Goal: Information Seeking & Learning: Learn about a topic

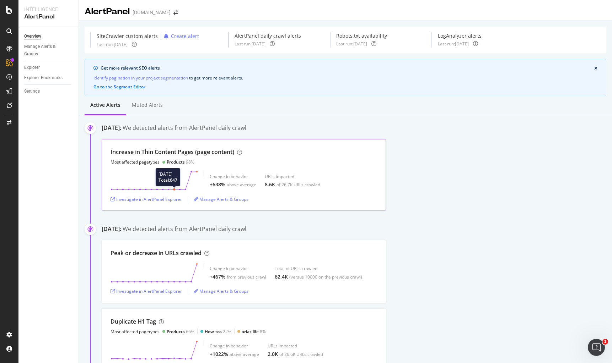
click at [195, 156] on div "Increase in Thin Content Pages (page content)" at bounding box center [172, 152] width 124 height 8
click at [173, 201] on div "Investigate in AlertPanel Explorer" at bounding box center [145, 199] width 71 height 6
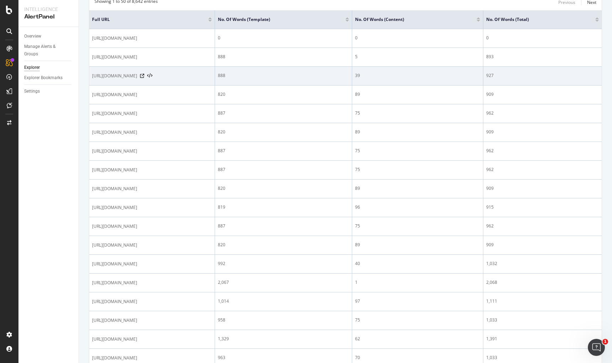
scroll to position [110, 0]
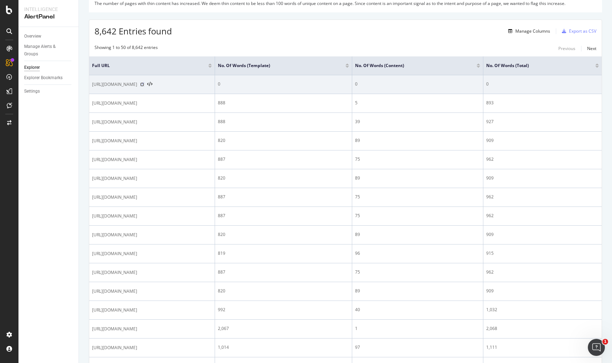
click at [144, 84] on icon at bounding box center [142, 84] width 4 height 4
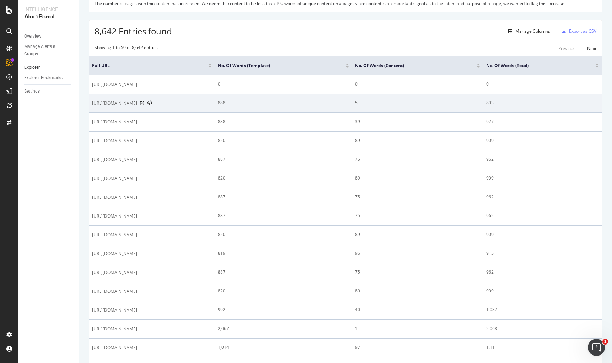
click at [157, 103] on div "[URL][DOMAIN_NAME]" at bounding box center [152, 103] width 120 height 7
click at [144, 104] on icon at bounding box center [142, 103] width 4 height 4
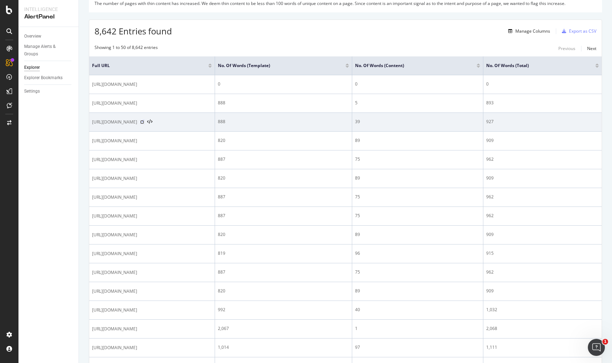
click at [144, 122] on icon at bounding box center [142, 122] width 4 height 4
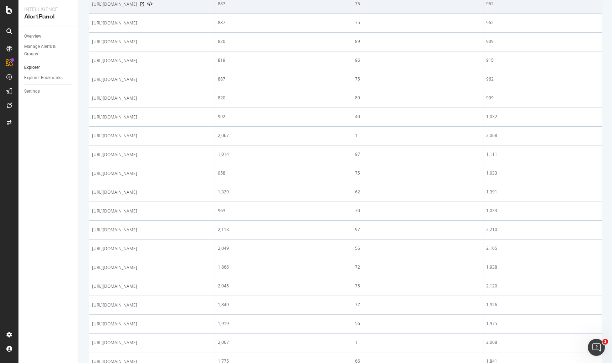
scroll to position [304, 0]
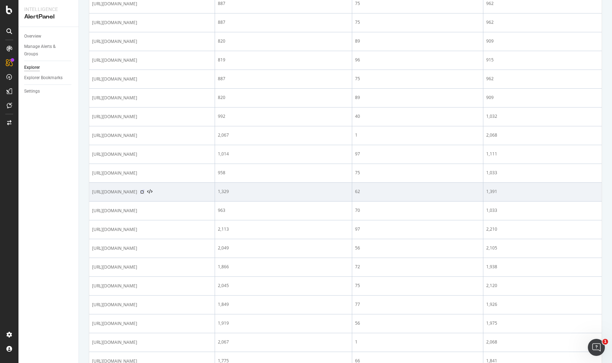
click at [144, 191] on icon at bounding box center [142, 192] width 4 height 4
